Goal: Transaction & Acquisition: Purchase product/service

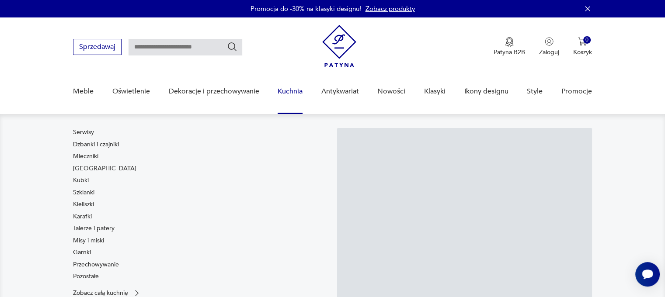
click at [287, 88] on link "Kuchnia" at bounding box center [290, 92] width 25 height 34
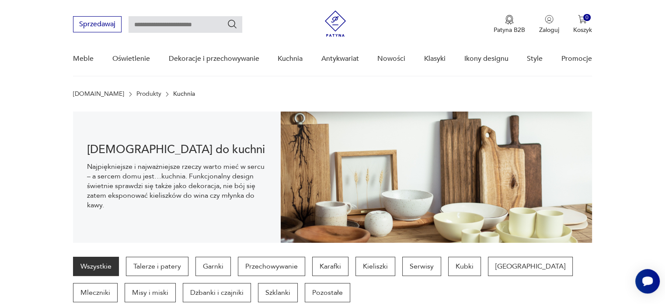
scroll to position [137, 0]
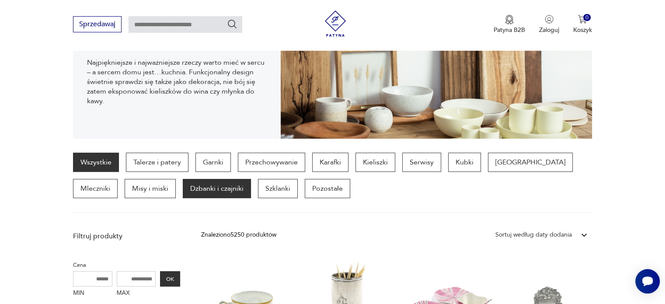
click at [183, 187] on p "Dzbanki i czajniki" at bounding box center [217, 188] width 68 height 19
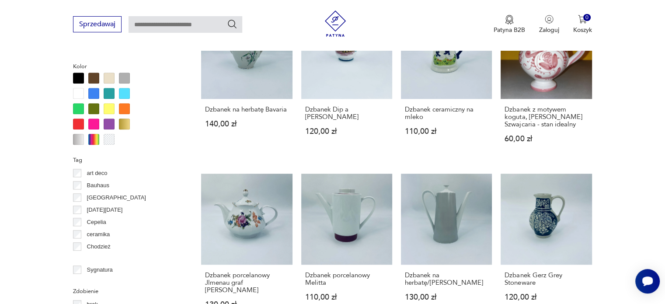
scroll to position [962, 0]
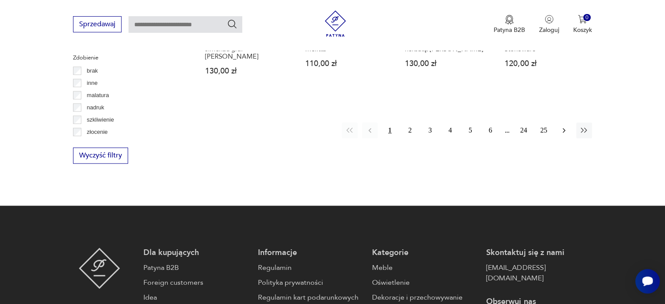
click at [563, 133] on icon "button" at bounding box center [564, 130] width 9 height 9
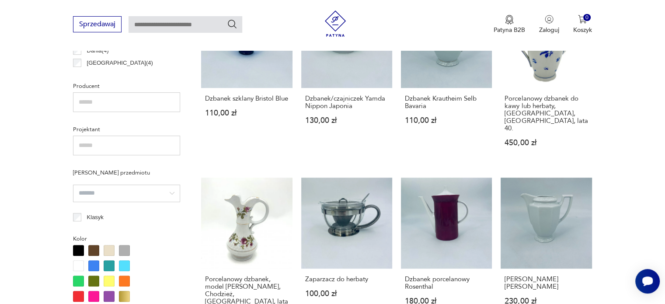
scroll to position [554, 0]
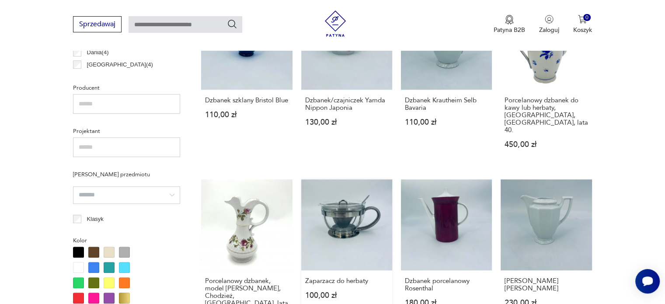
click at [338, 195] on link "Zaparzacz do herbaty 100,00 zł" at bounding box center [346, 262] width 91 height 167
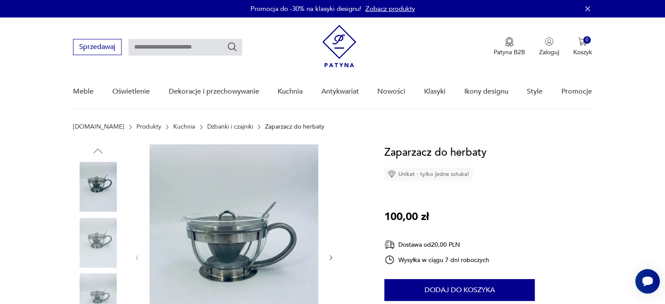
click at [275, 198] on img at bounding box center [234, 256] width 169 height 225
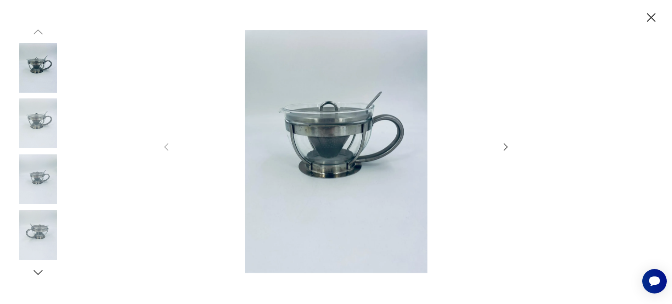
click at [505, 147] on icon "button" at bounding box center [505, 147] width 10 height 10
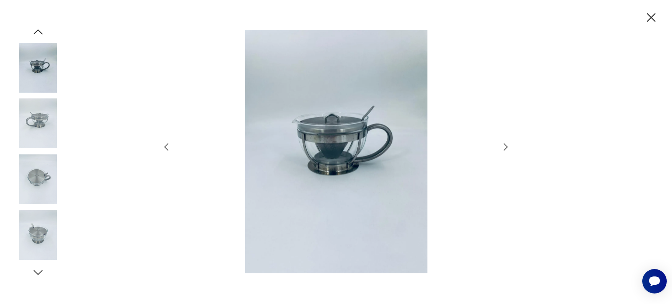
click at [505, 147] on icon "button" at bounding box center [505, 147] width 10 height 10
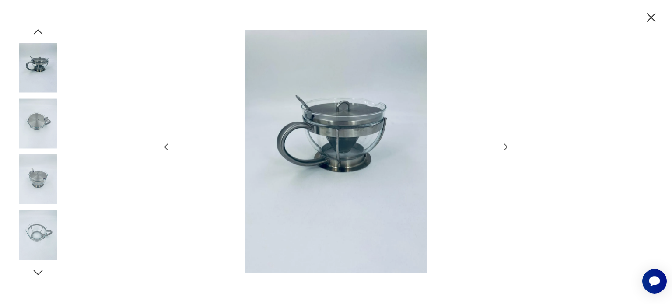
click at [505, 147] on icon "button" at bounding box center [505, 147] width 10 height 10
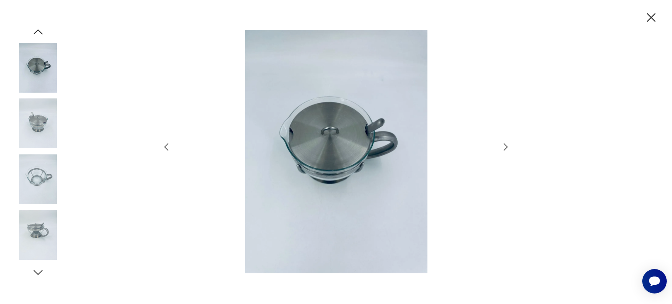
click at [505, 147] on icon "button" at bounding box center [505, 147] width 10 height 10
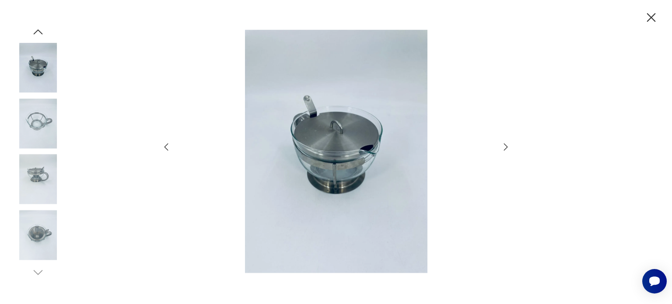
click at [505, 147] on icon "button" at bounding box center [505, 147] width 10 height 10
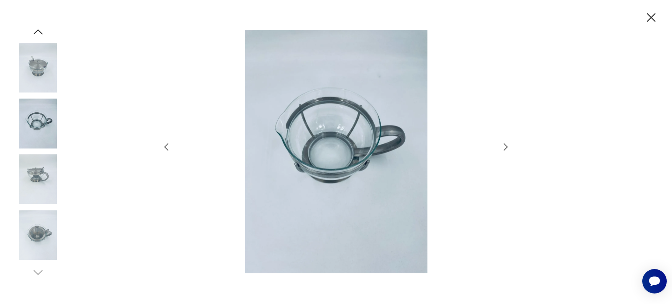
click at [649, 21] on icon "button" at bounding box center [651, 17] width 15 height 15
